Goal: Information Seeking & Learning: Find specific fact

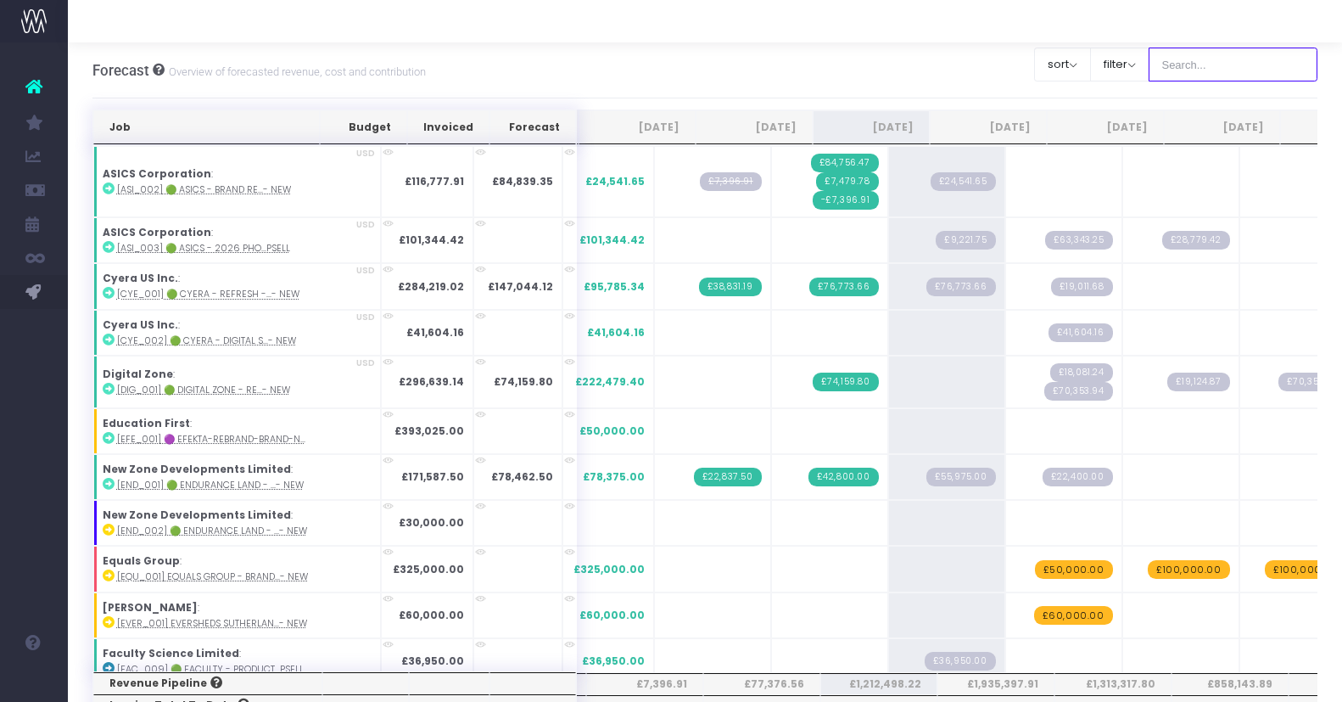
click at [1230, 81] on input "text" at bounding box center [1234, 65] width 170 height 34
type input "Microsoft"
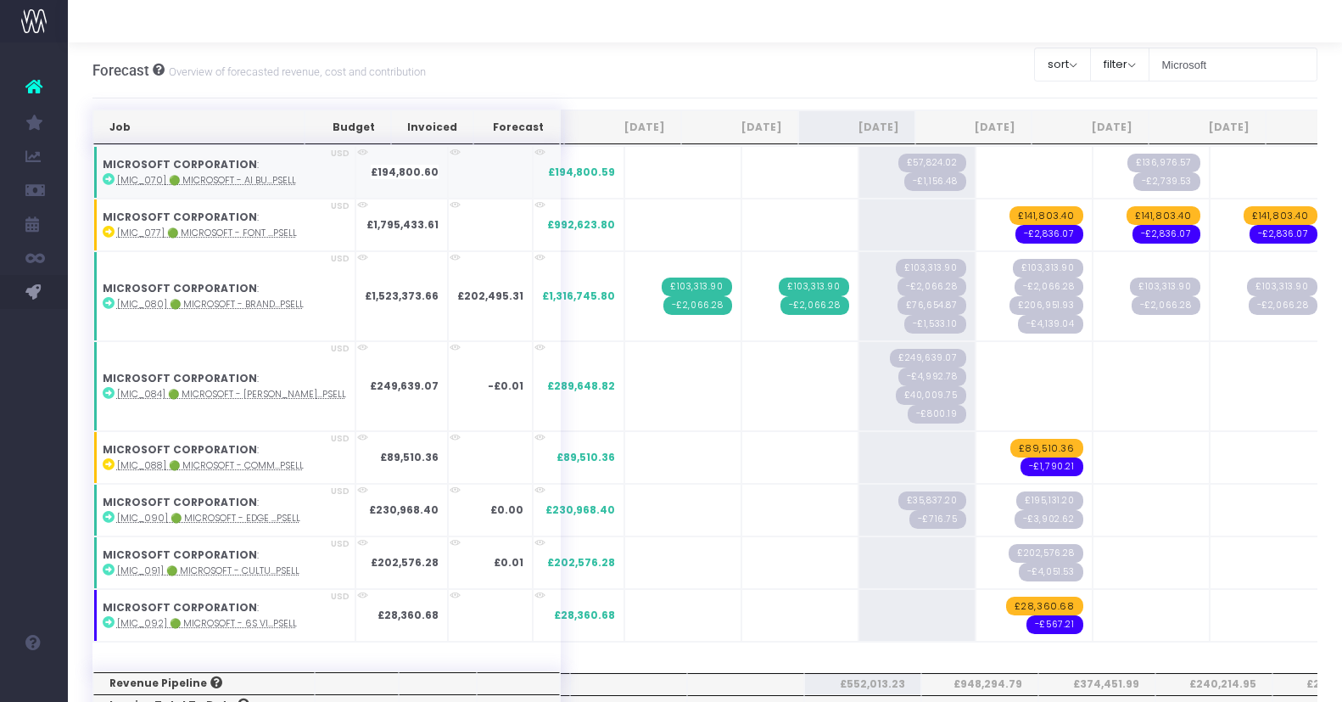
click at [251, 182] on abbr "[MIC_070] 🟢 Microsoft - AI Bu...psell" at bounding box center [206, 180] width 179 height 13
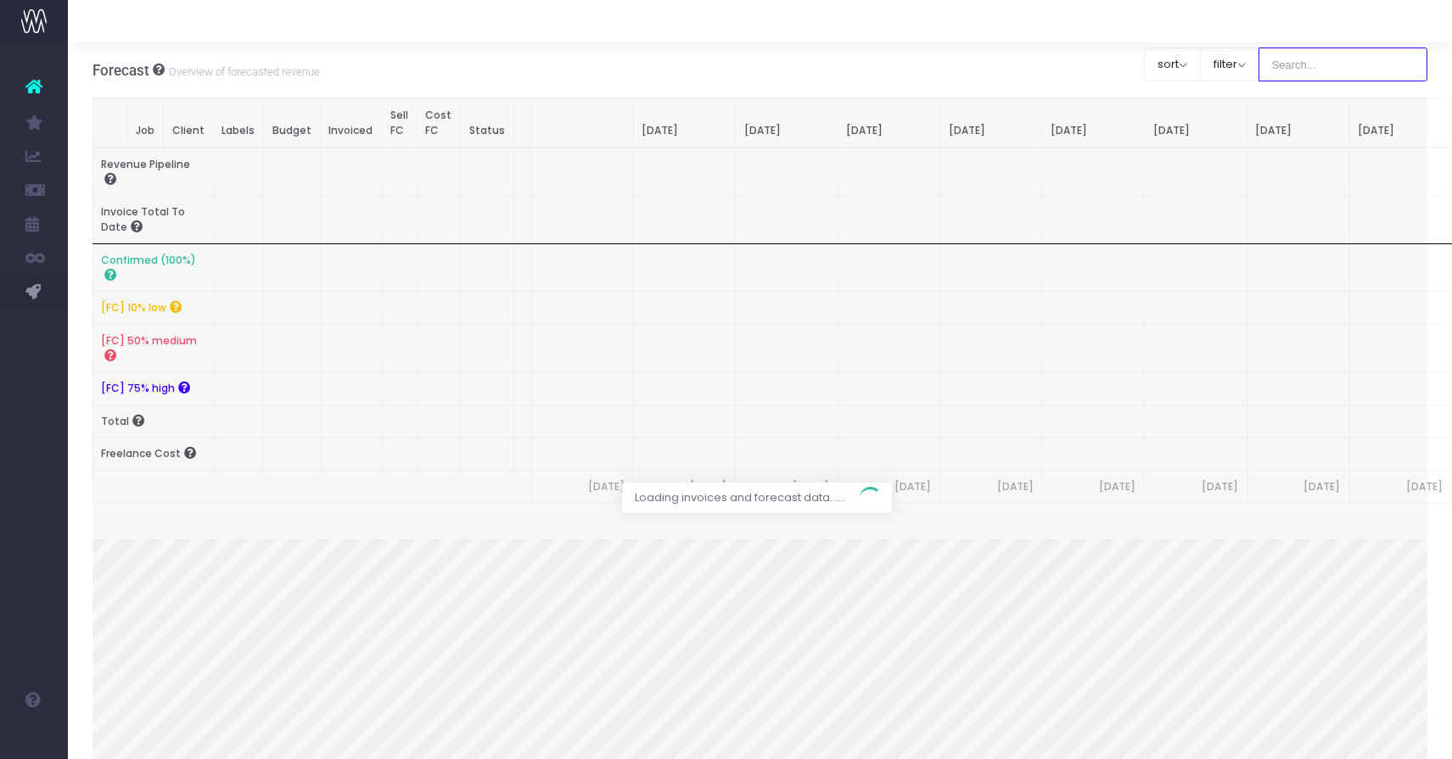
click at [1361, 60] on input "text" at bounding box center [1343, 65] width 170 height 34
type input "Microsoft"
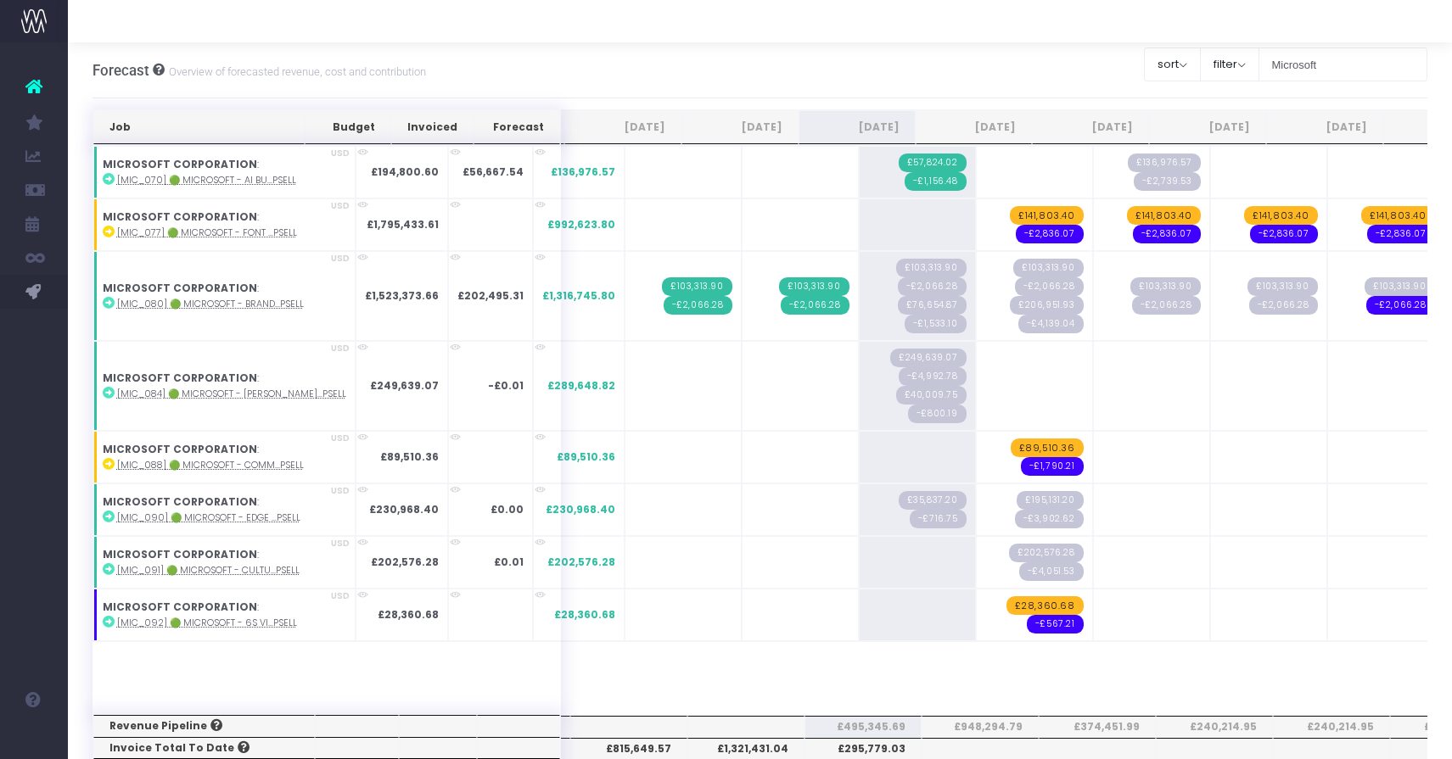
click at [1347, 87] on div "Clear Filters sort Sort by Job Name Desc Sort by Client Name Asc filter By Acco…" at bounding box center [1286, 69] width 284 height 53
click at [242, 518] on abbr "[MIC_090] 🟢 Microsoft - Edge ...psell" at bounding box center [208, 518] width 183 height 13
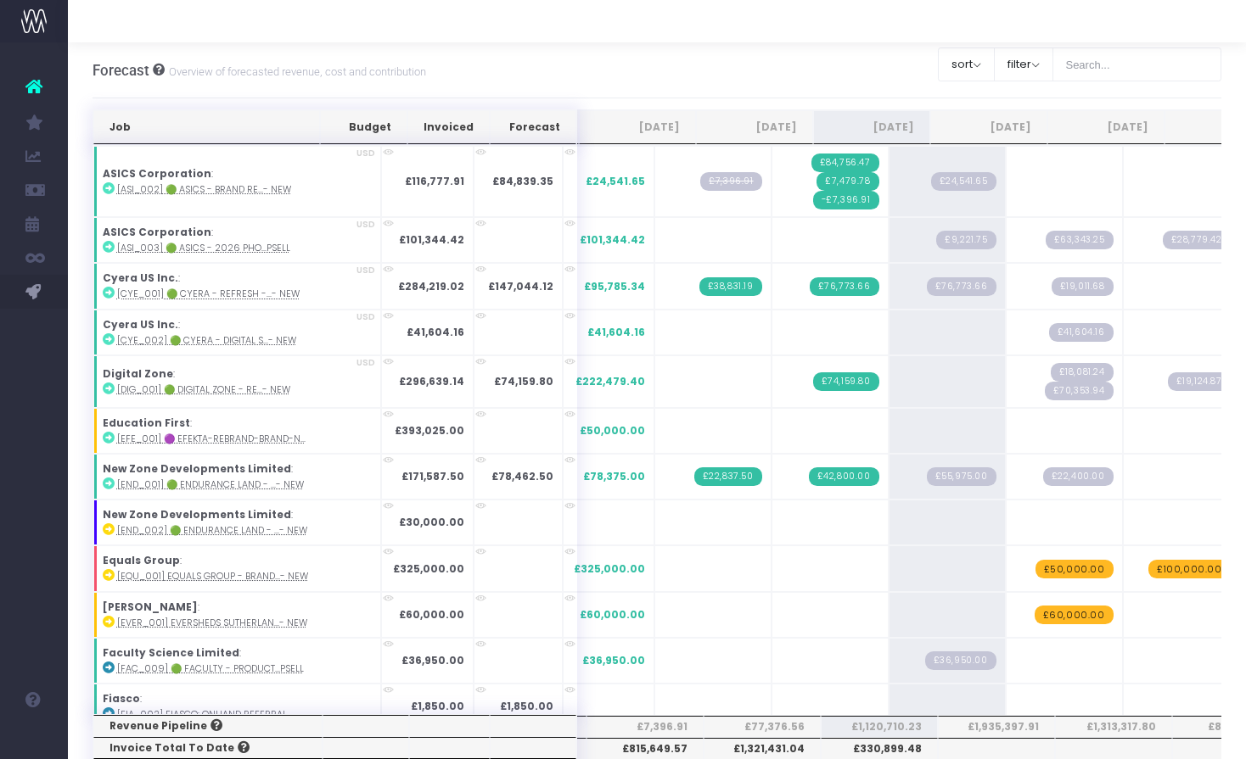
click at [867, 51] on div "Forecast Overview of forecasted revenue, cost and contribution Clear Filters so…" at bounding box center [656, 70] width 1129 height 56
click at [1149, 61] on input "text" at bounding box center [1137, 65] width 170 height 34
type input "Microsoft"
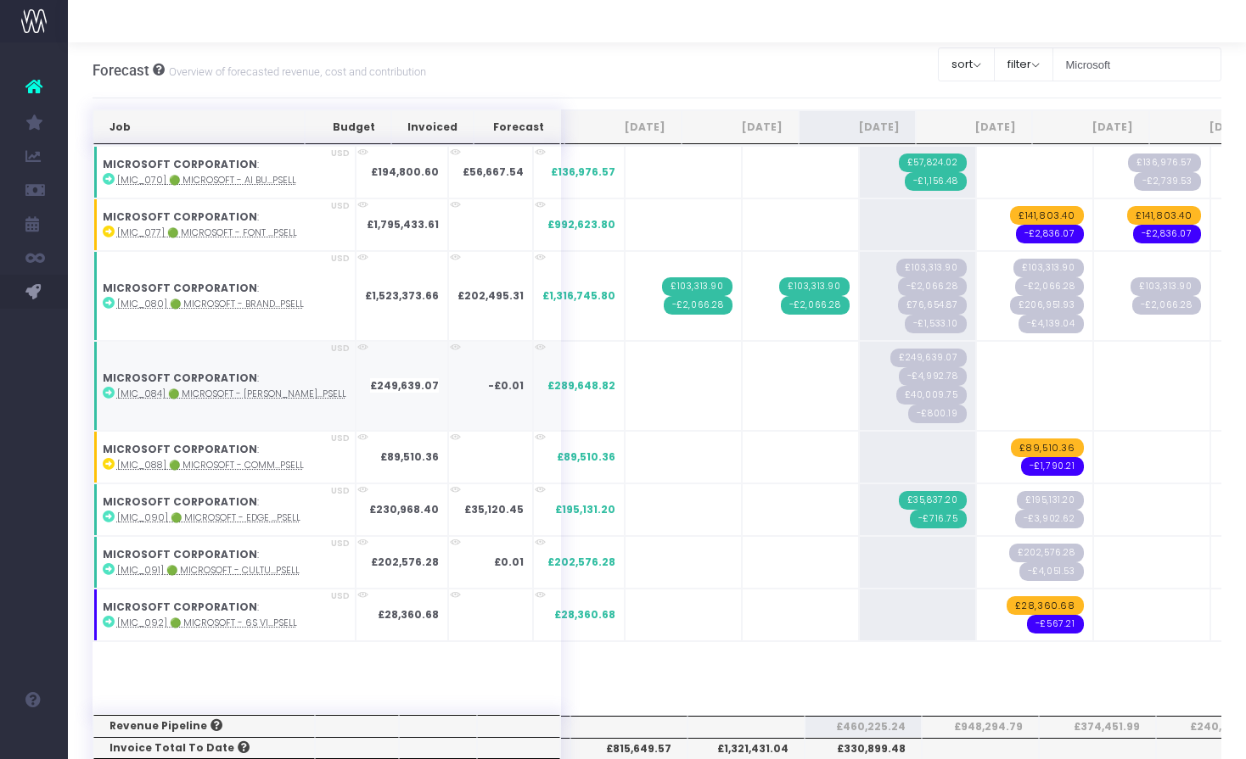
click at [248, 391] on abbr "[MIC_084] 🟢 Microsoft - [PERSON_NAME]...psell" at bounding box center [231, 394] width 229 height 13
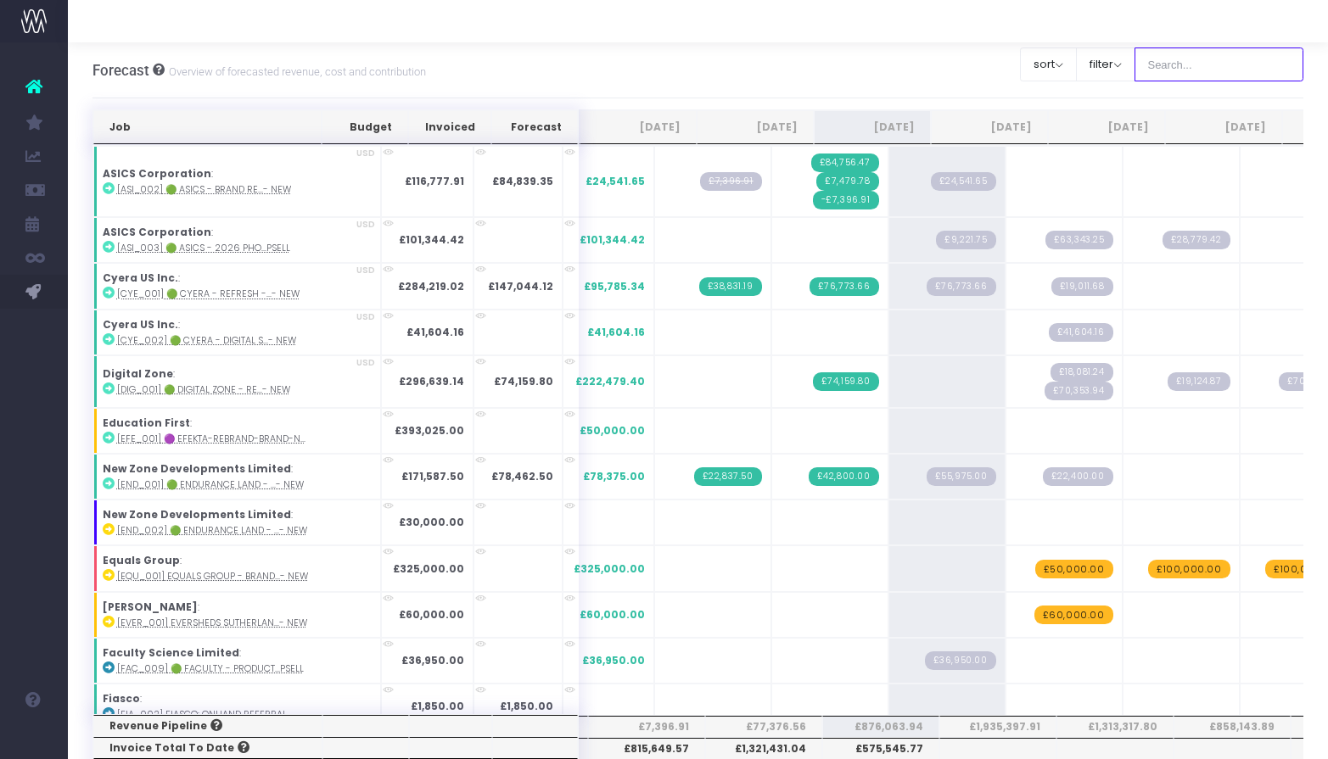
click at [1188, 67] on input "text" at bounding box center [1219, 65] width 170 height 34
type input "Microsoft"
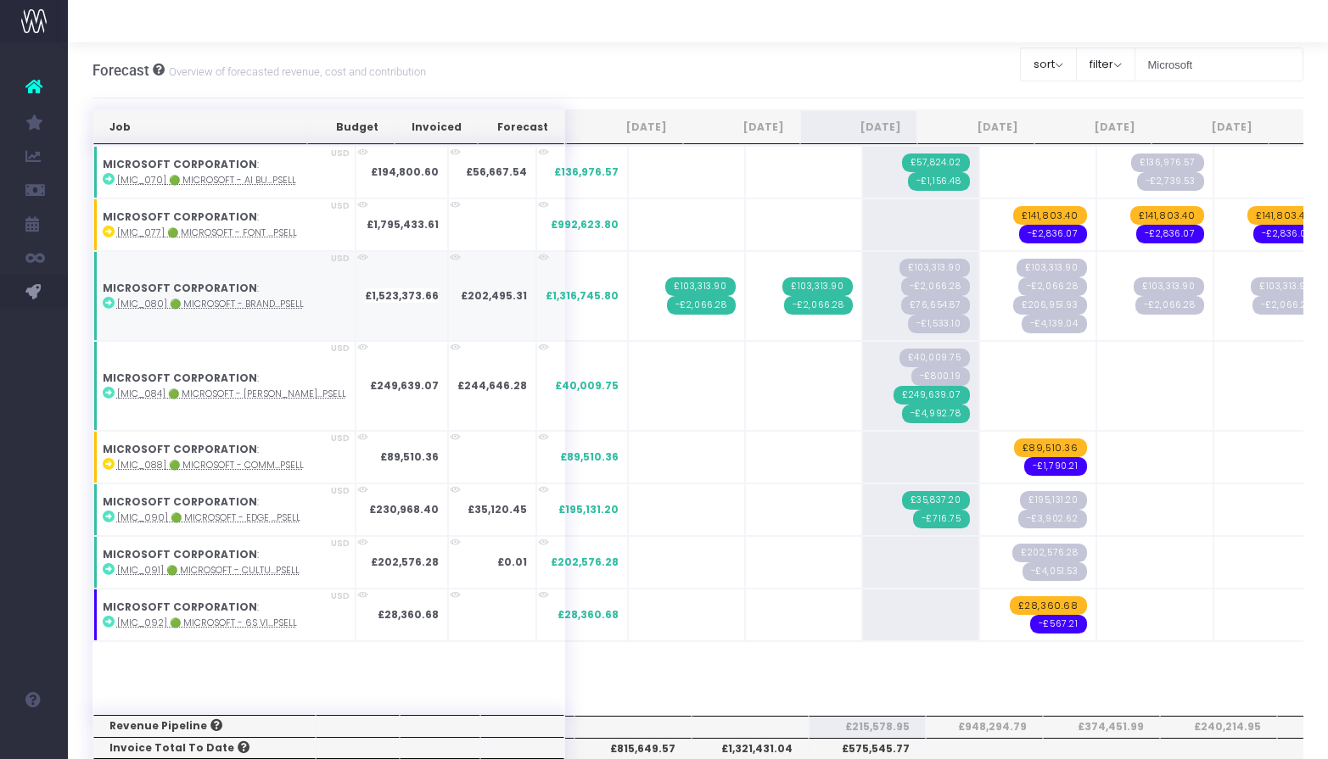
click at [248, 305] on abbr "[MIC_080] 🟢 Microsoft - Brand...psell" at bounding box center [210, 304] width 187 height 13
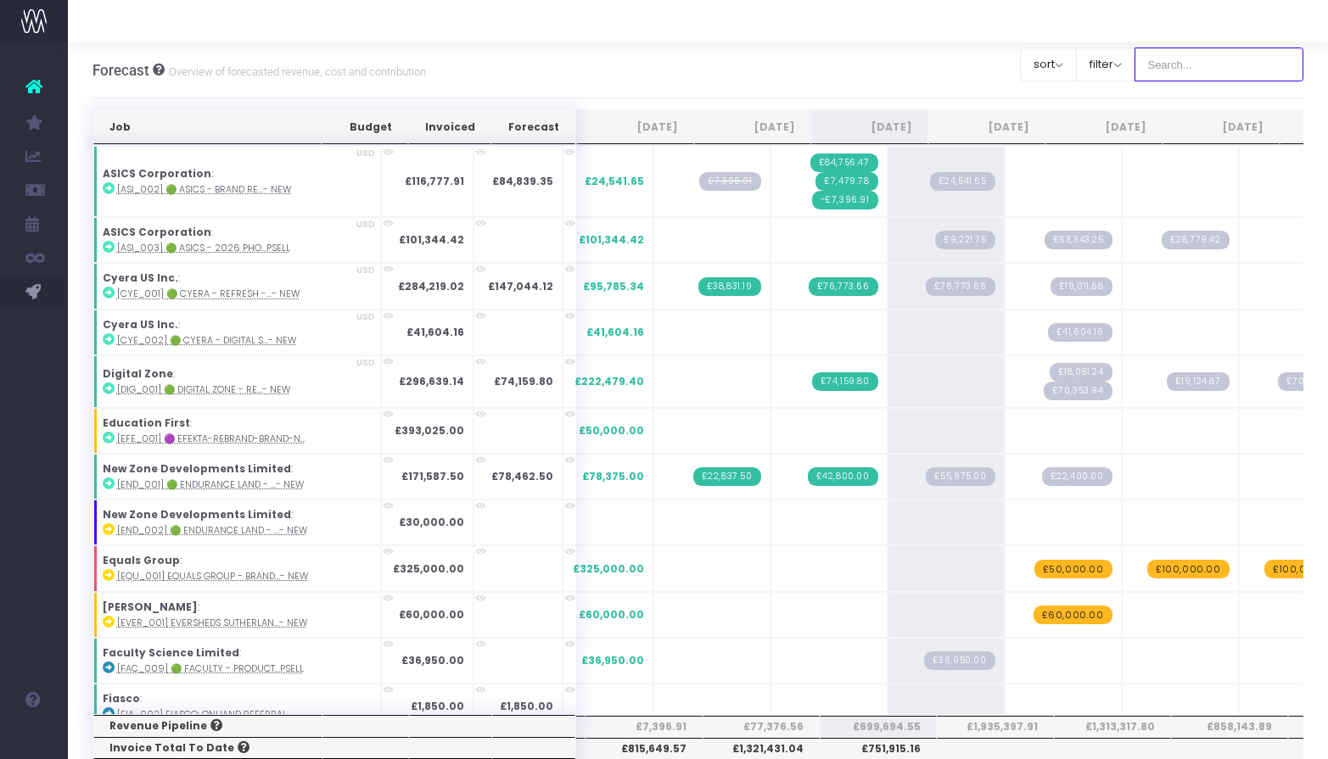
click at [1241, 69] on input "text" at bounding box center [1219, 65] width 170 height 34
type input "Microsoft"
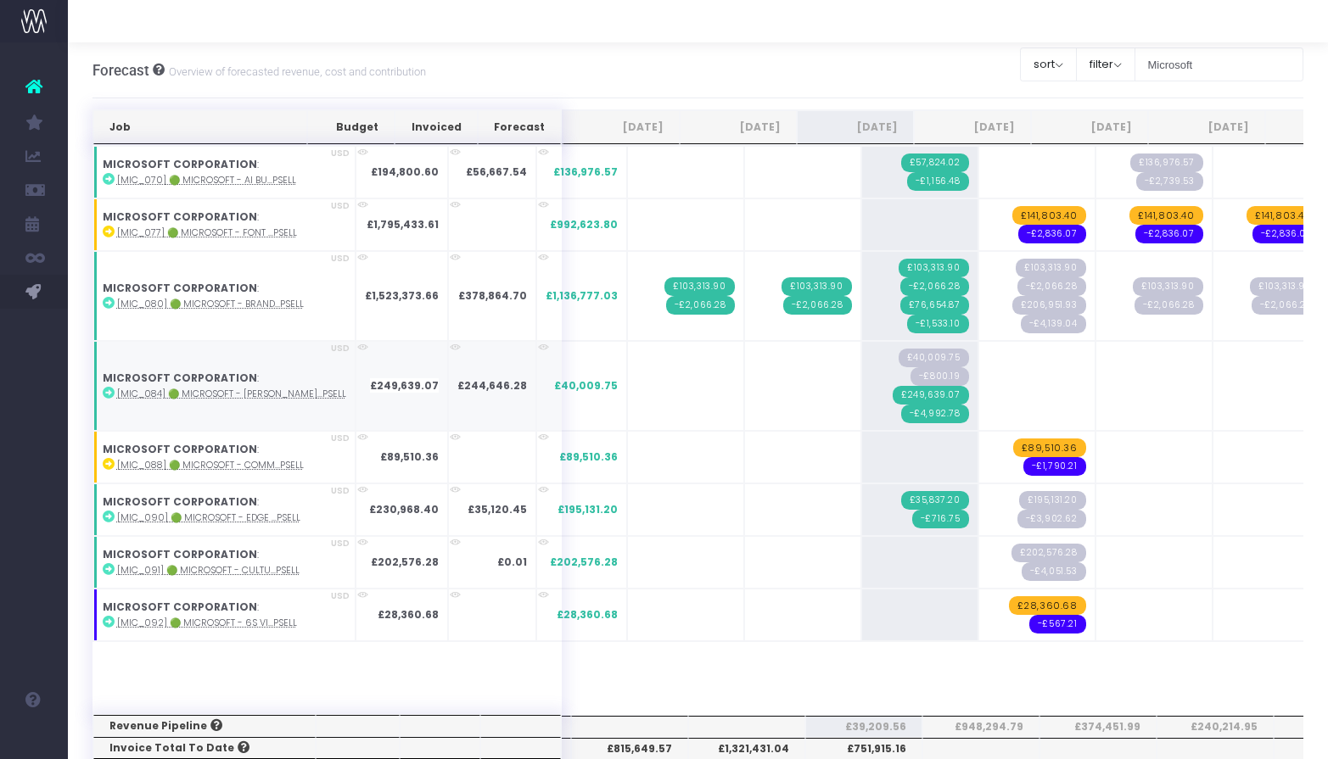
click at [237, 397] on abbr "[MIC_084] 🟢 Microsoft - [PERSON_NAME]...psell" at bounding box center [231, 394] width 229 height 13
